Goal: Task Accomplishment & Management: Manage account settings

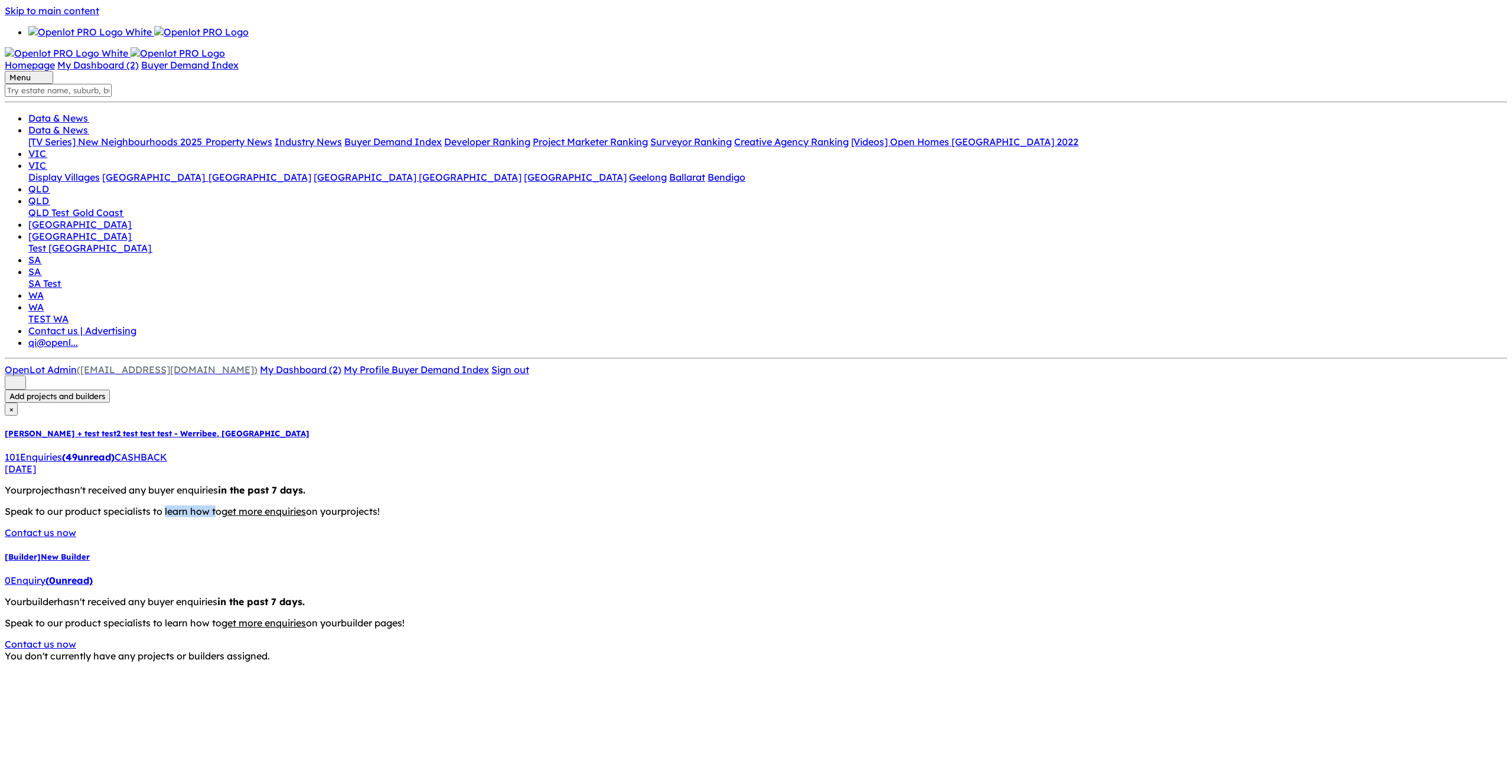
drag, startPoint x: 107, startPoint y: 194, endPoint x: 57, endPoint y: 192, distance: 50.0
click at [57, 428] on div "[PERSON_NAME] + test test2 test test test - Werribee , VIC 101 Enquir ies ( 49 …" at bounding box center [756, 539] width 1502 height 221
click at [57, 552] on h5 "[Builder] New Builder" at bounding box center [756, 556] width 1502 height 10
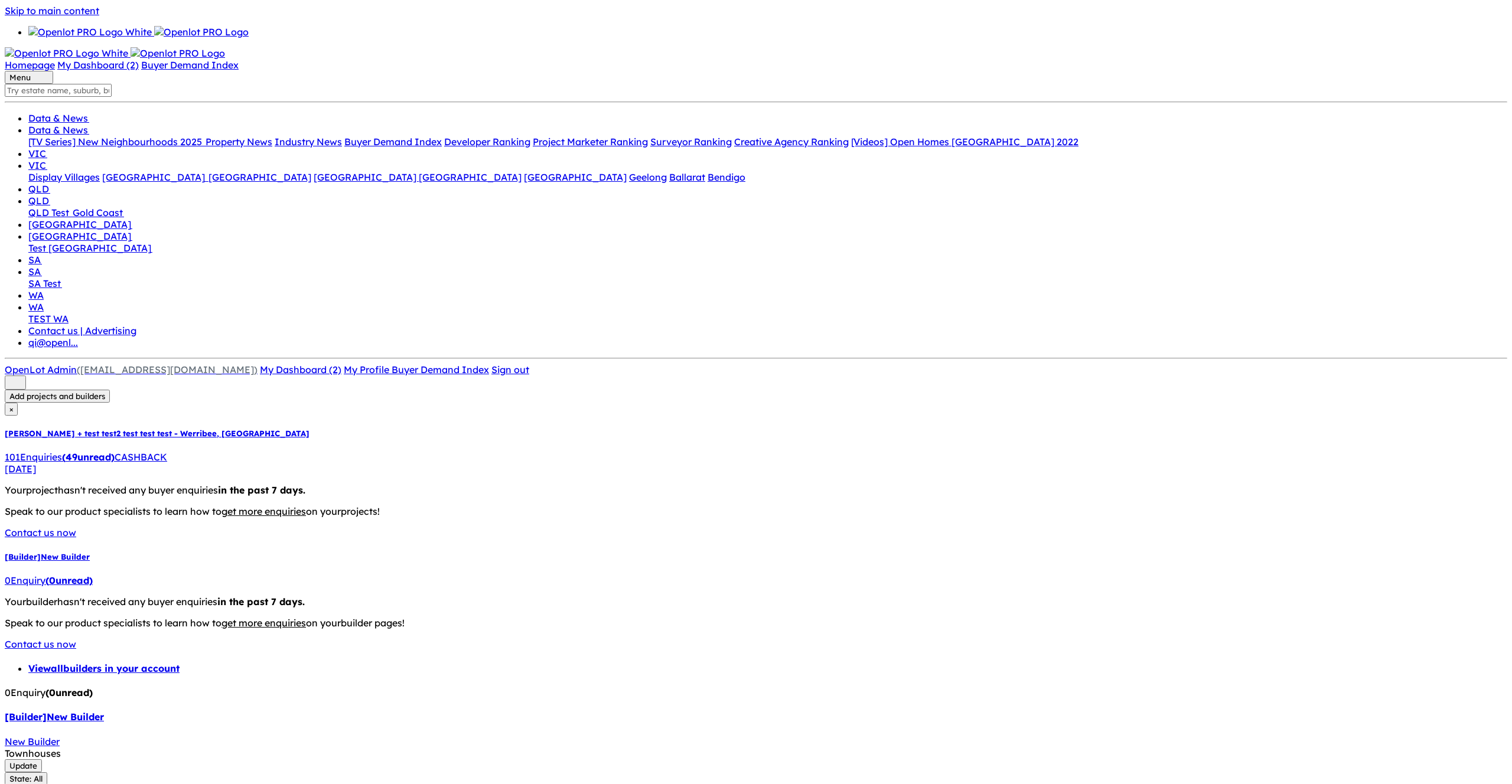
click at [1053, 759] on div "Update State: All State: All VIC [GEOGRAPHIC_DATA] QLD [GEOGRAPHIC_DATA] SA [GE…" at bounding box center [756, 772] width 1502 height 26
click at [42, 759] on button "Update" at bounding box center [23, 765] width 37 height 13
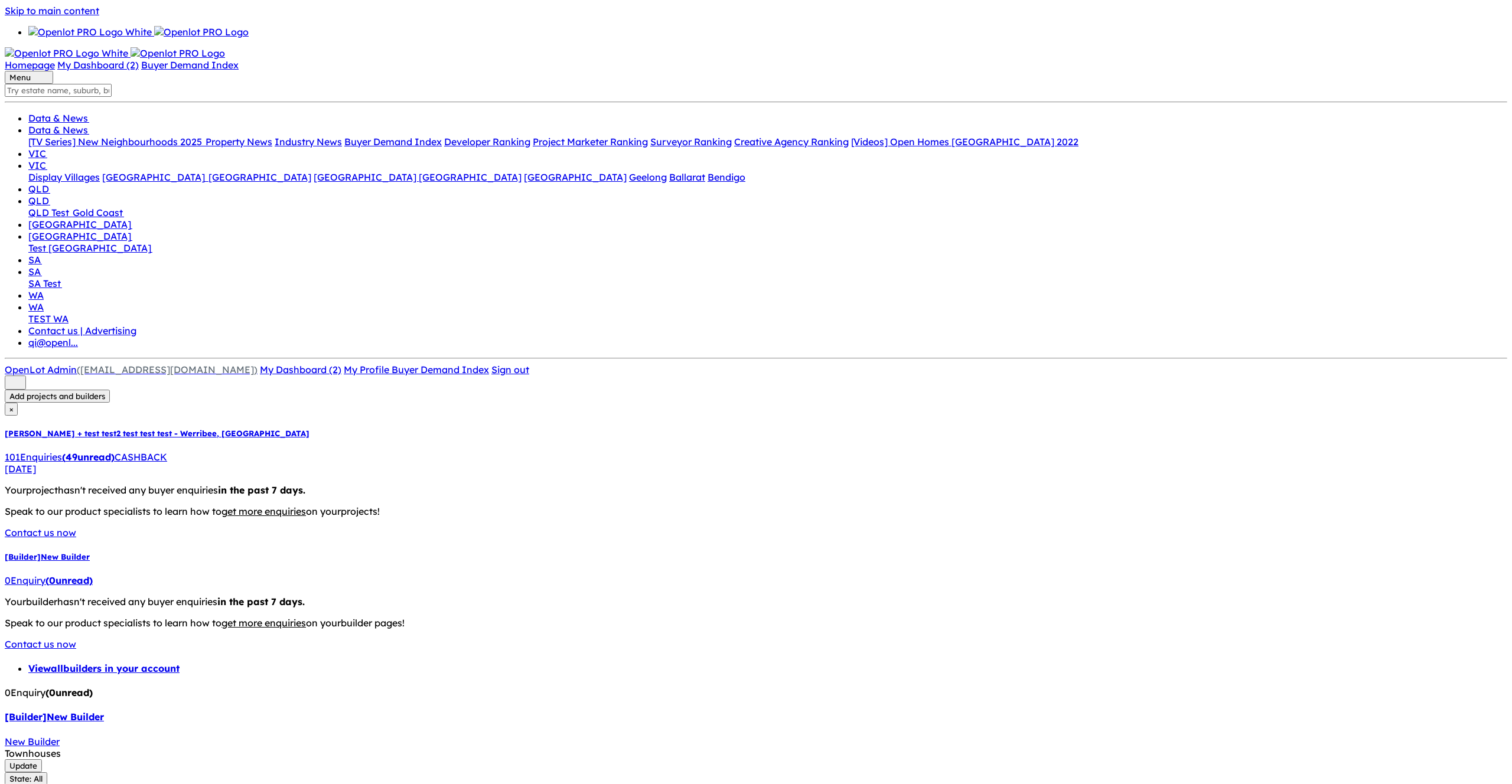
type input "test"
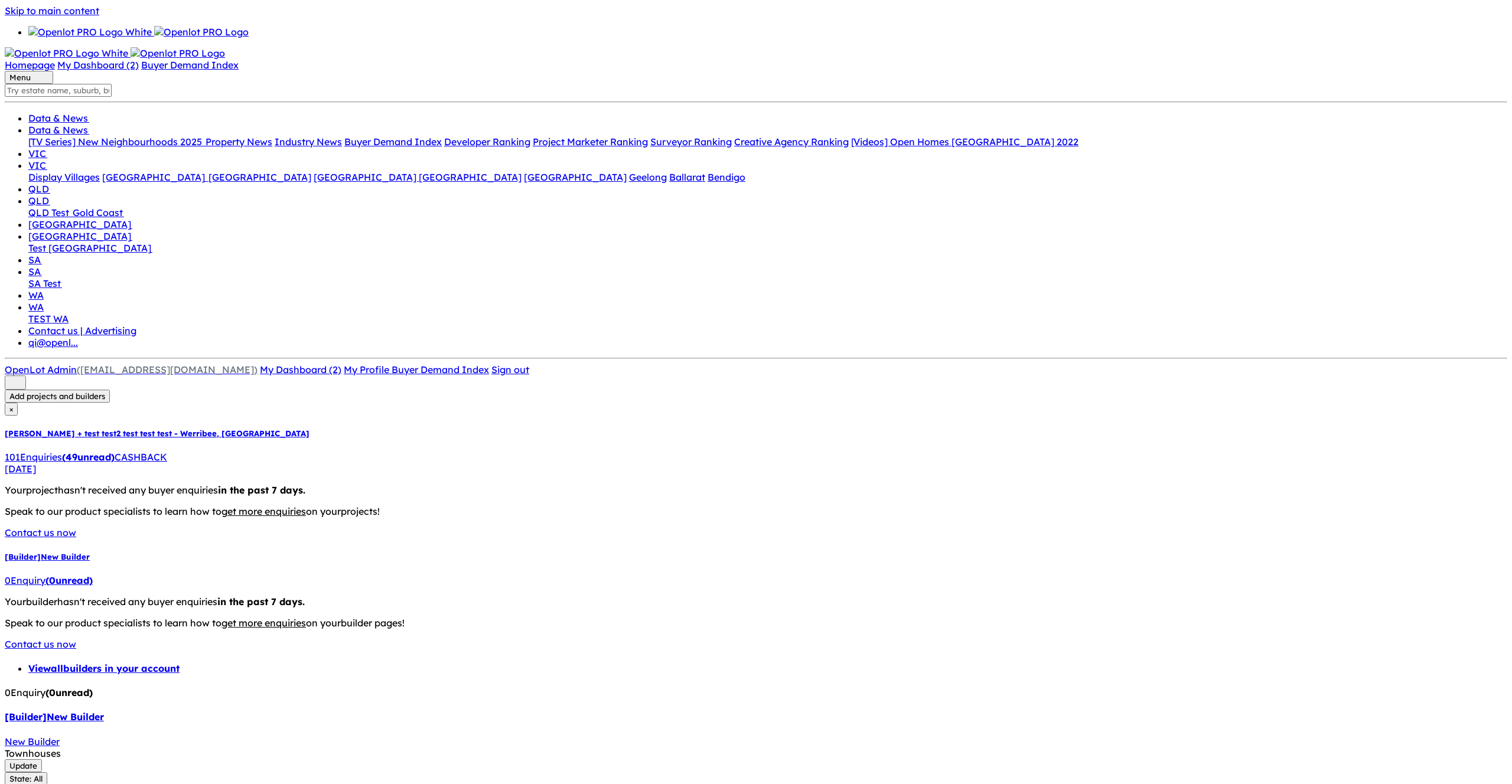
type input "0003-03-31"
type textarea "afdsf"
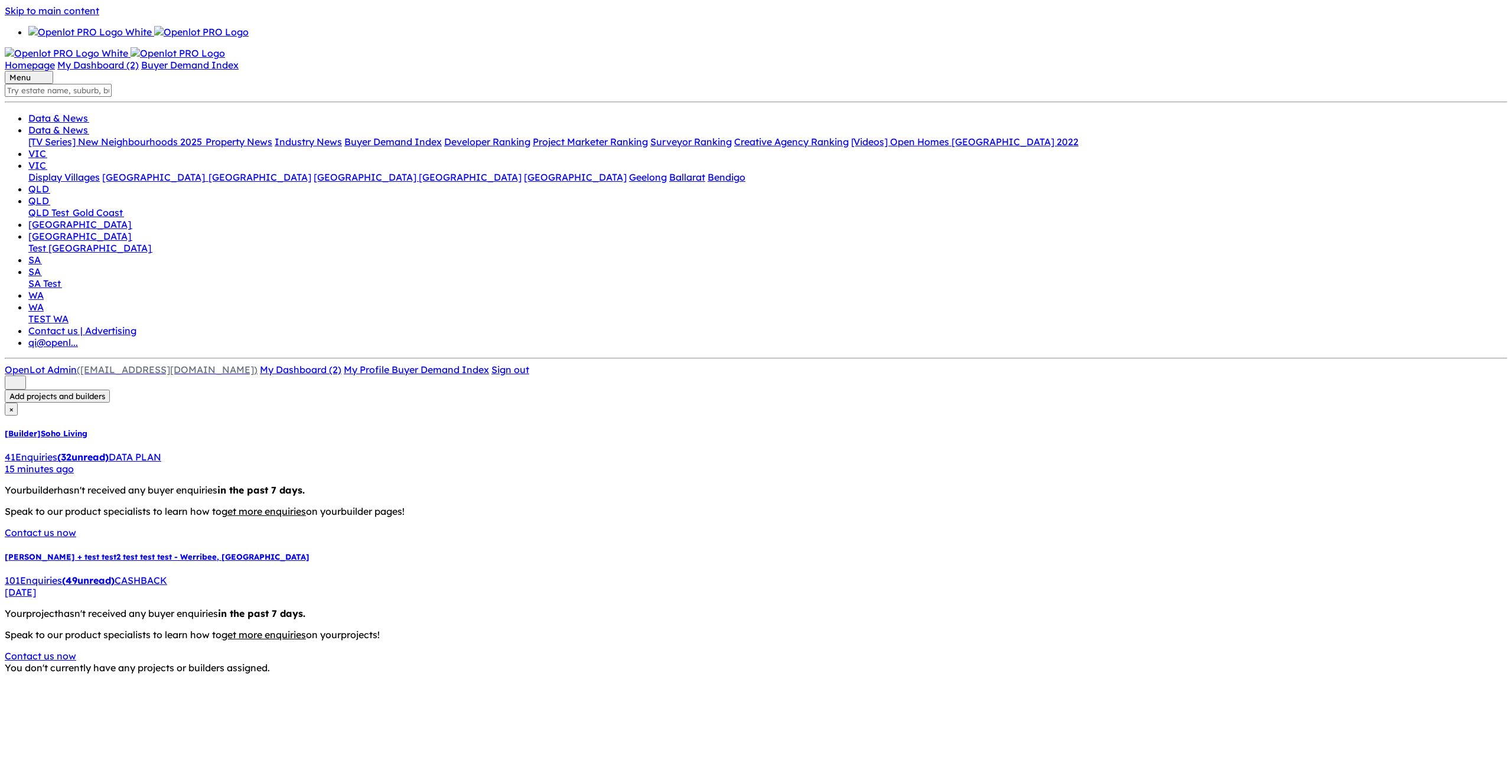
click at [109, 451] on strong "( 32 unread)" at bounding box center [83, 457] width 51 height 12
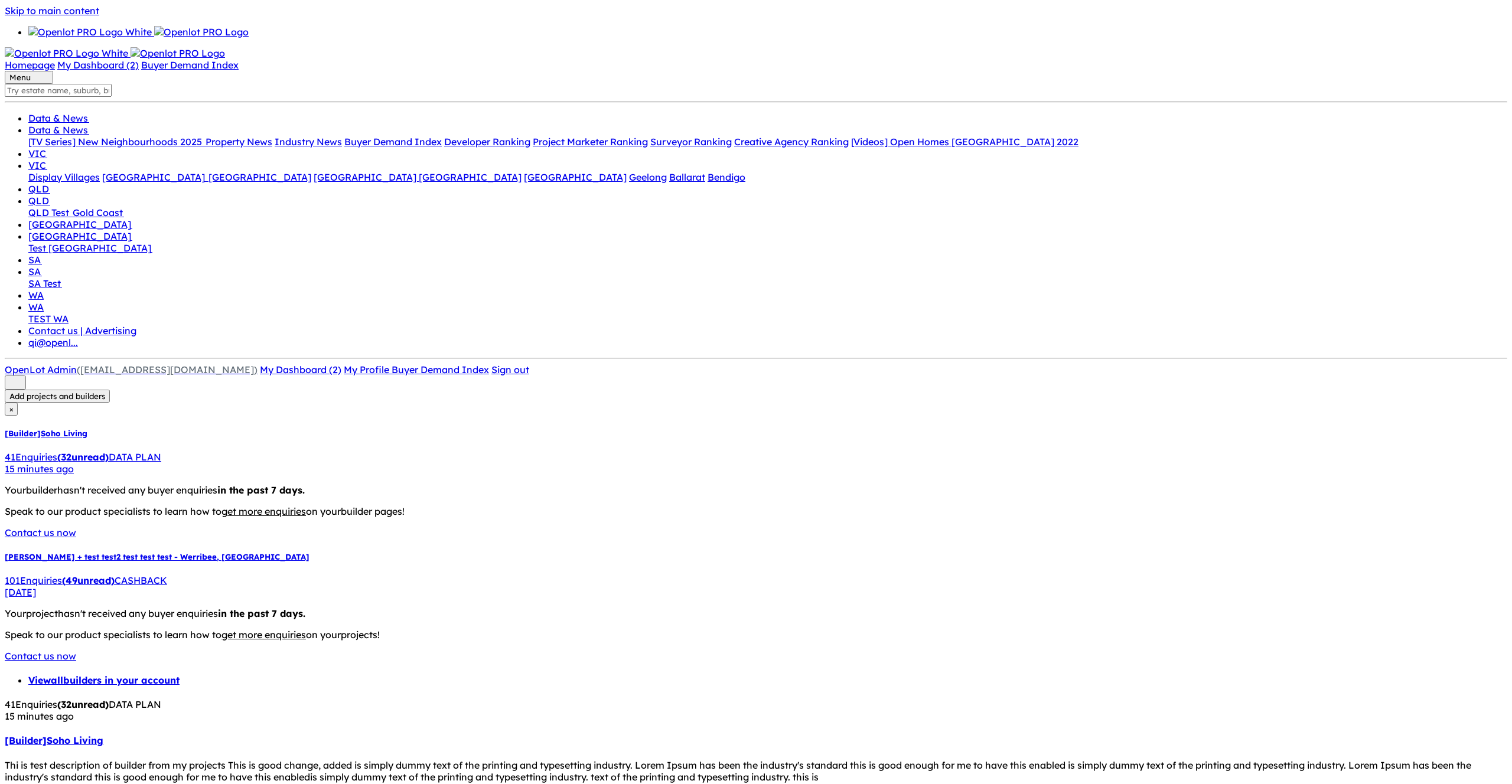
drag, startPoint x: 852, startPoint y: 360, endPoint x: 861, endPoint y: 339, distance: 22.8
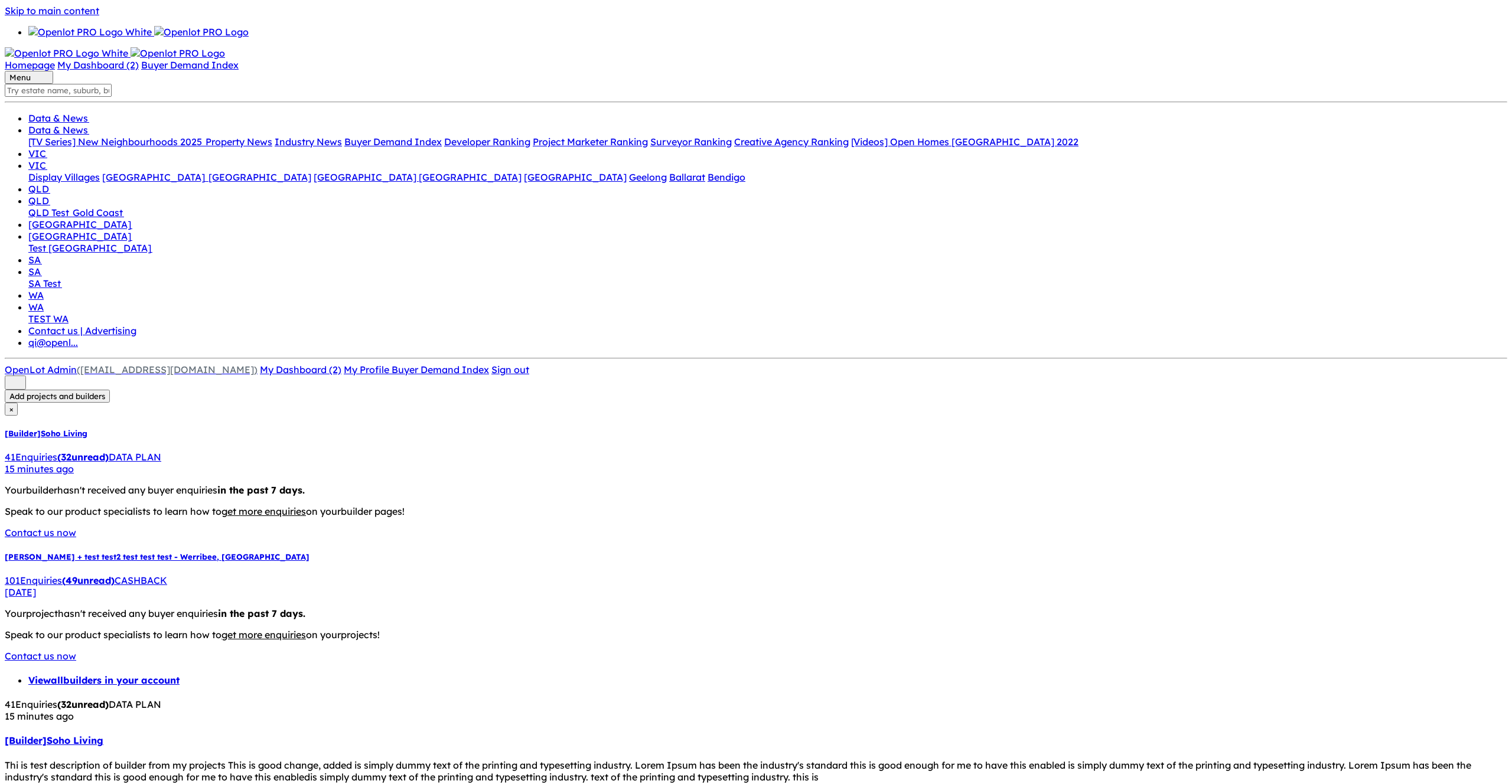
copy p "Latest Offers"
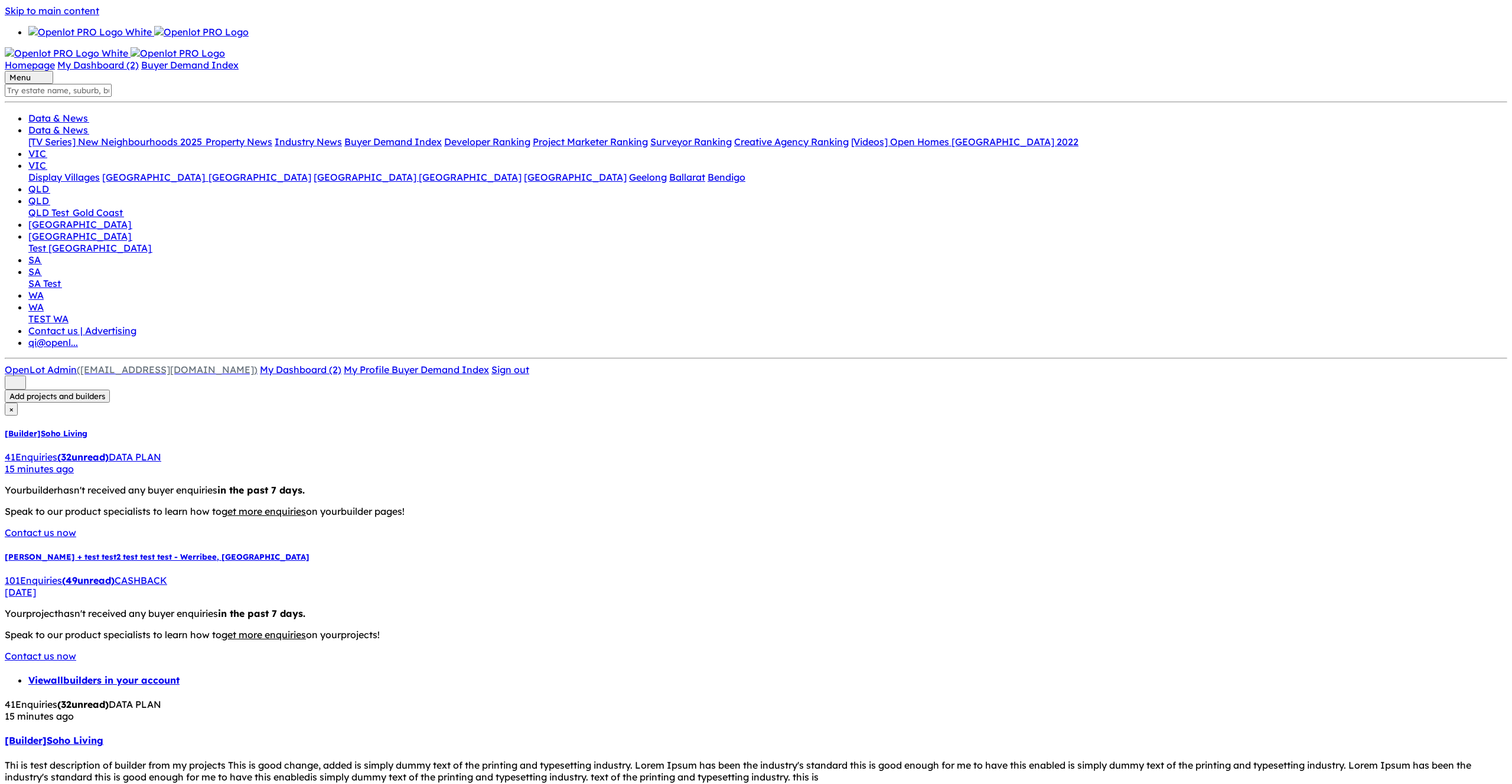
drag, startPoint x: 821, startPoint y: 384, endPoint x: 821, endPoint y: 481, distance: 97.0
